Goal: Task Accomplishment & Management: Use online tool/utility

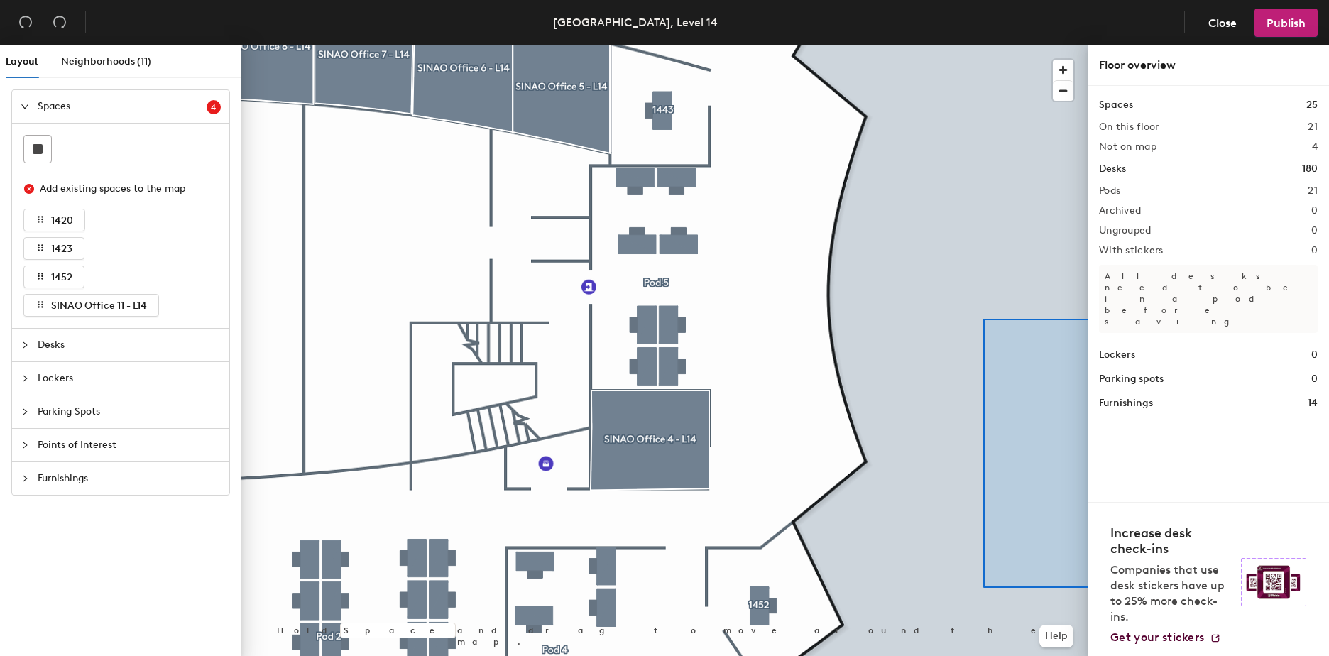
click at [1138, 588] on div "Layout Neighborhoods (11) Spaces 4 Add existing spaces to the map 1420 1423 145…" at bounding box center [664, 353] width 1329 height 616
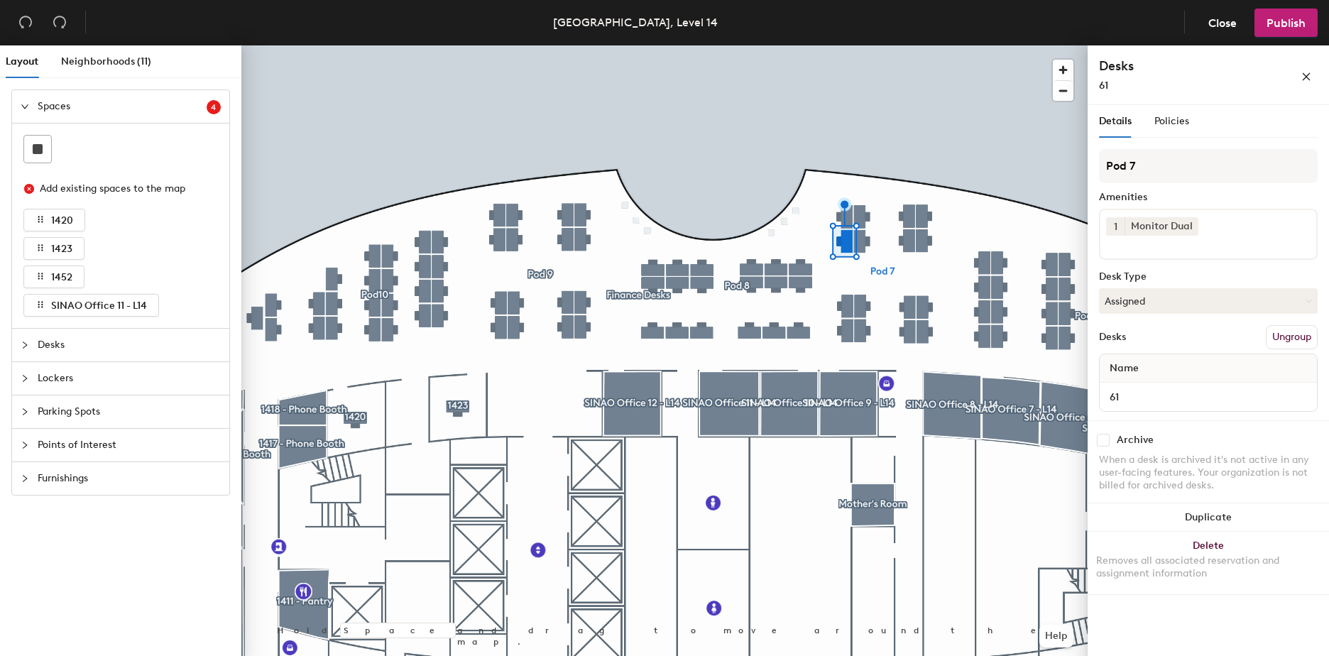
click at [1226, 236] on input at bounding box center [1170, 244] width 128 height 17
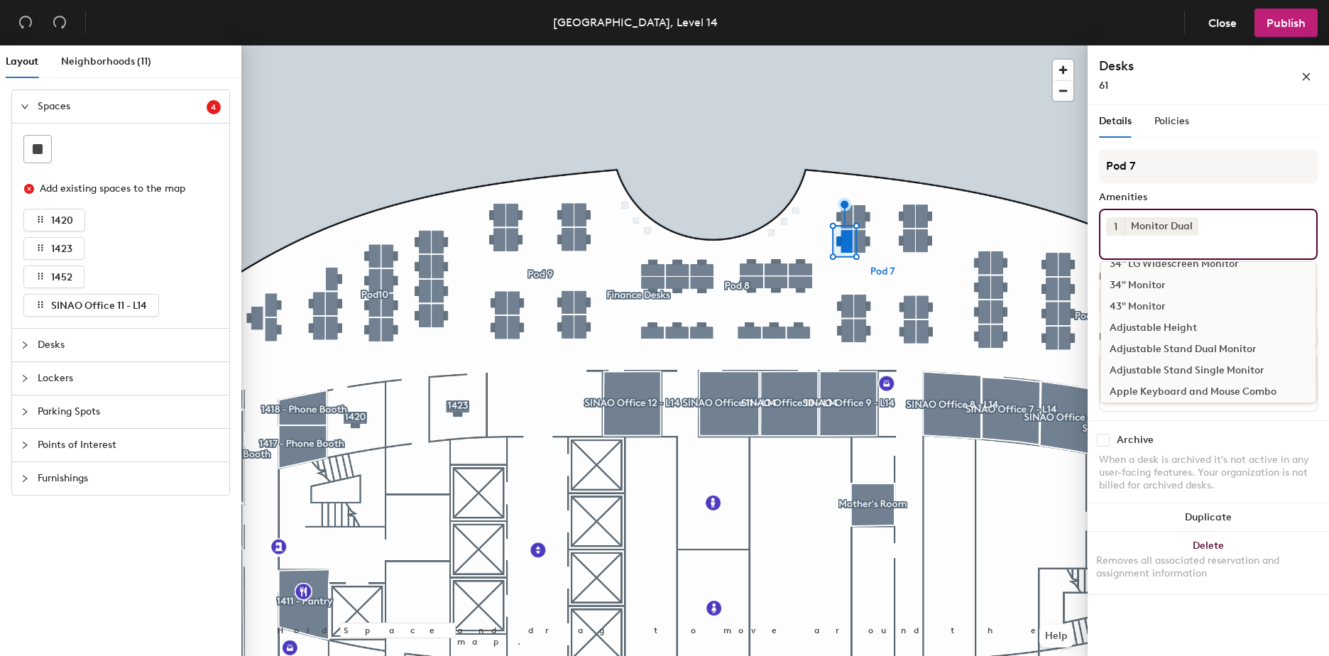
scroll to position [213, 0]
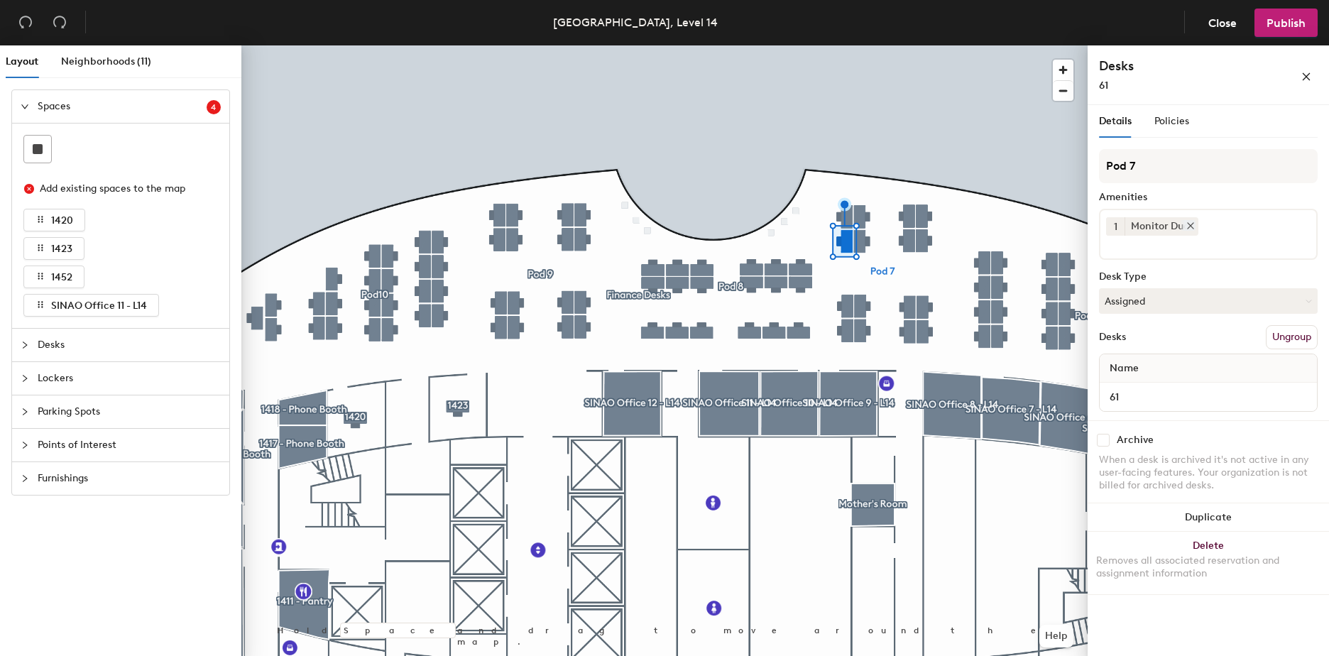
click at [1191, 229] on icon at bounding box center [1191, 226] width 10 height 10
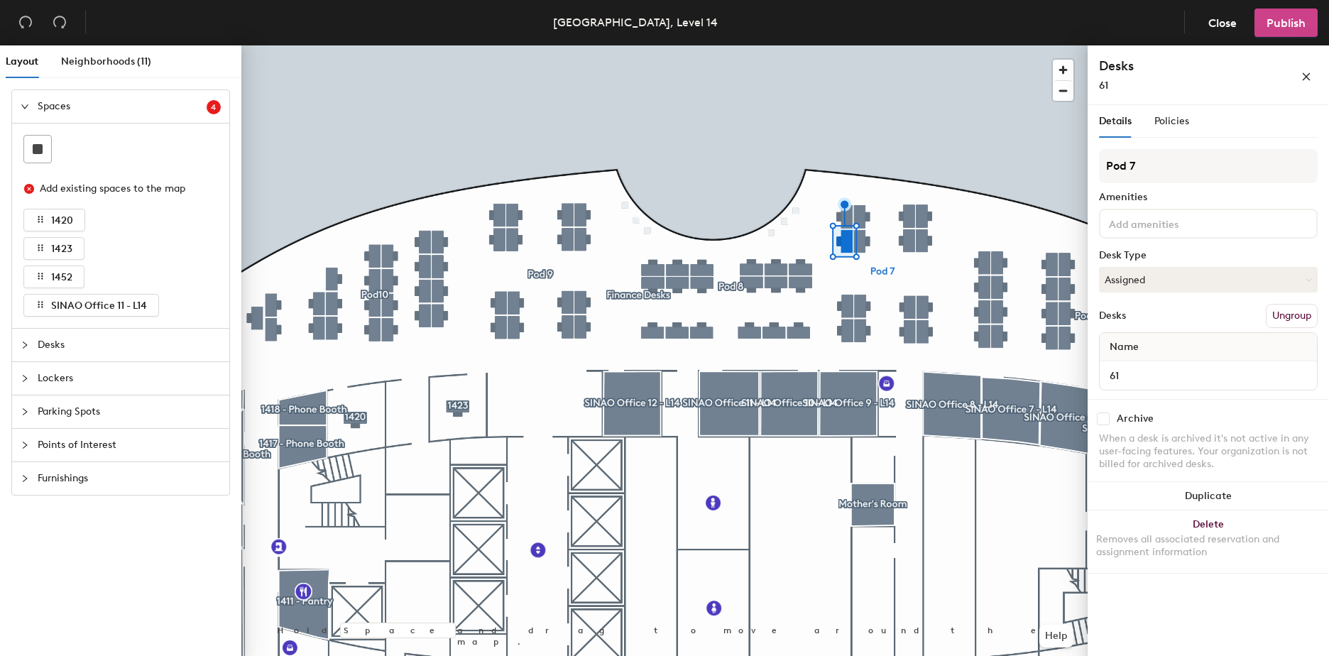
click at [1281, 19] on span "Publish" at bounding box center [1286, 22] width 39 height 13
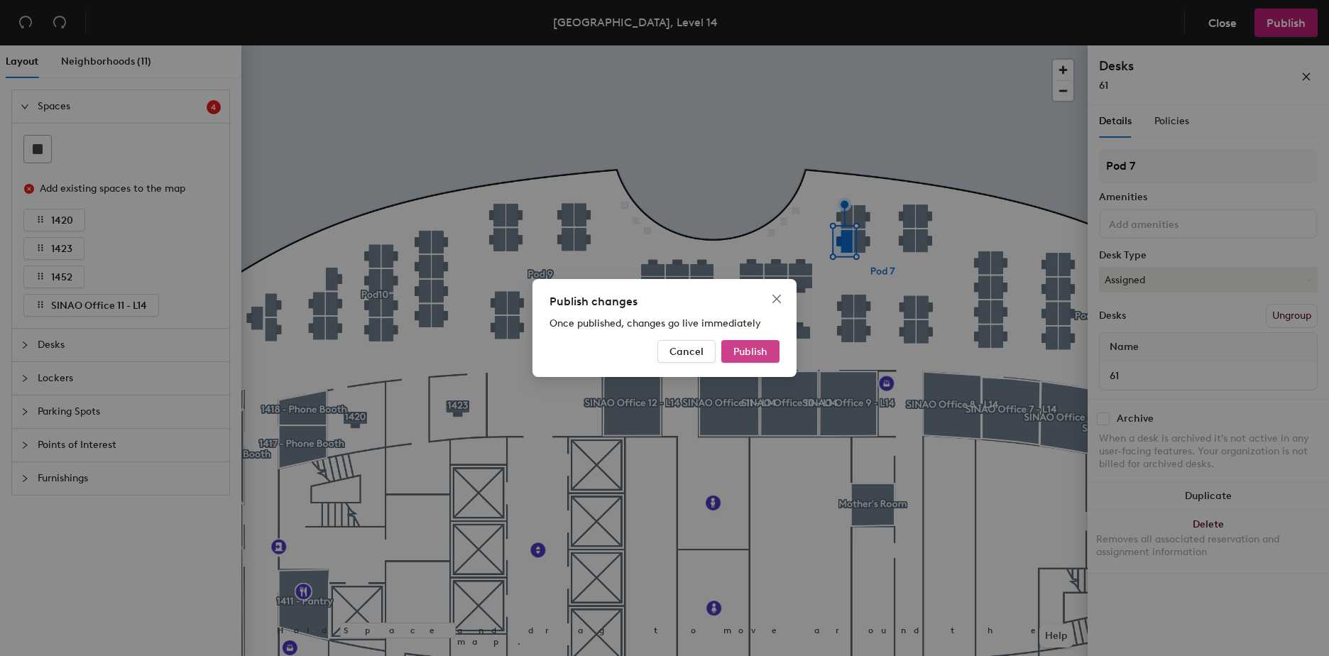
click at [742, 349] on span "Publish" at bounding box center [750, 352] width 34 height 12
